Goal: Task Accomplishment & Management: Manage account settings

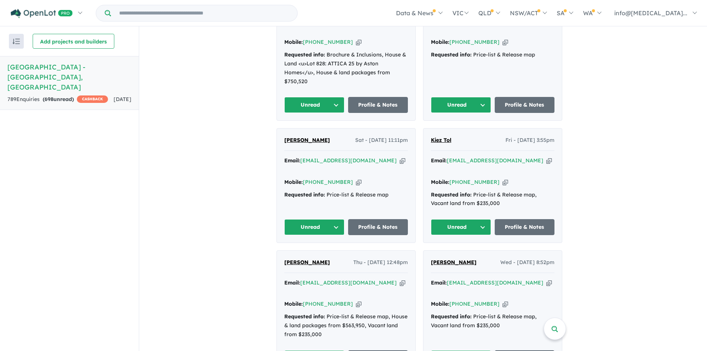
scroll to position [390, 0]
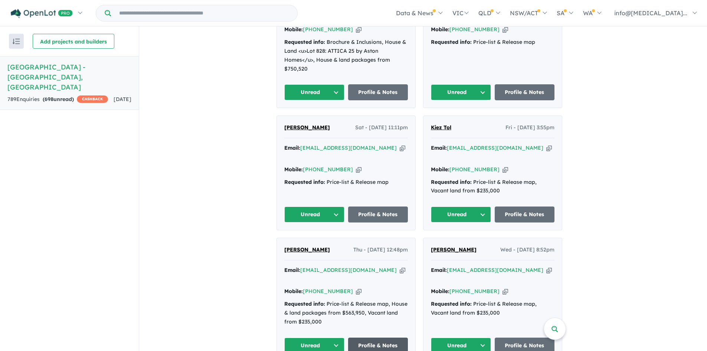
click at [382, 338] on link "Profile & Notes" at bounding box center [378, 346] width 60 height 16
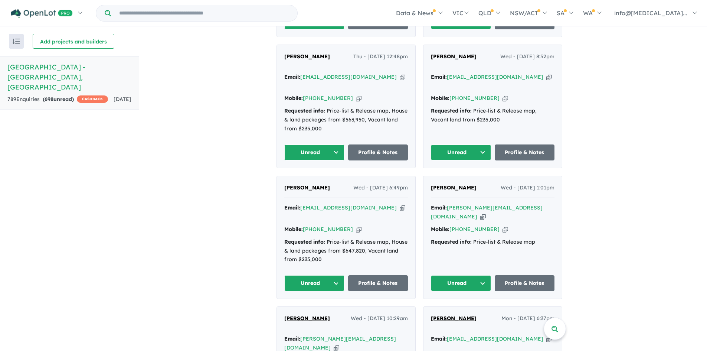
scroll to position [585, 0]
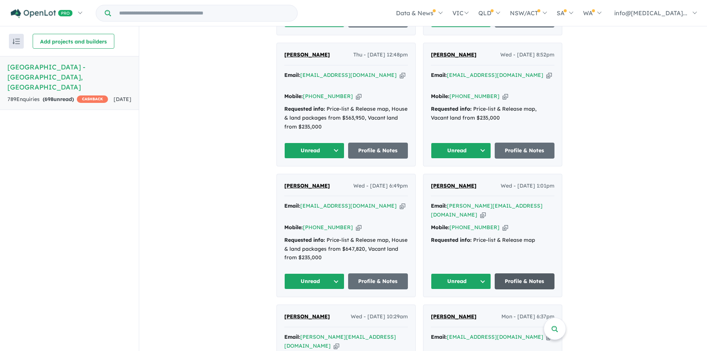
click at [530, 273] on link "Profile & Notes" at bounding box center [525, 281] width 60 height 16
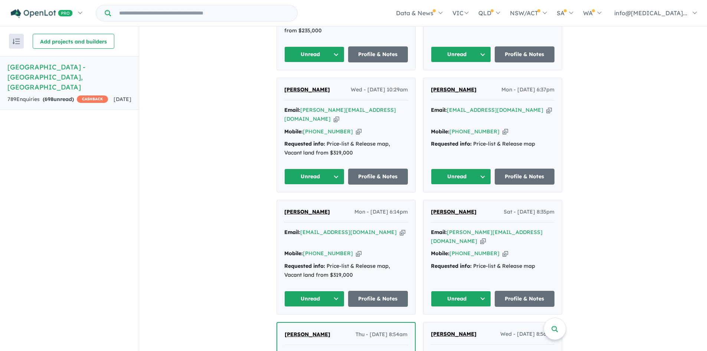
scroll to position [835, 0]
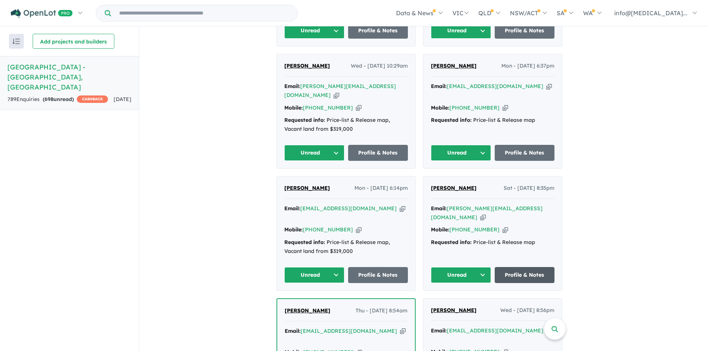
click at [524, 267] on link "Profile & Notes" at bounding box center [525, 275] width 60 height 16
